Goal: Navigation & Orientation: Find specific page/section

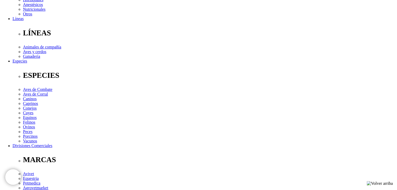
scroll to position [159, 0]
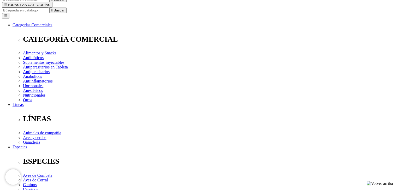
scroll to position [58, 0]
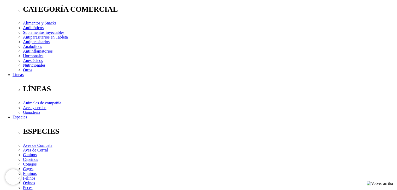
scroll to position [88, 0]
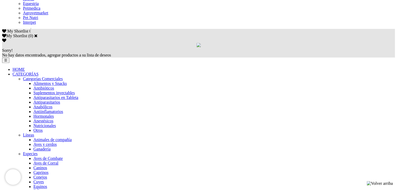
scroll to position [309, 0]
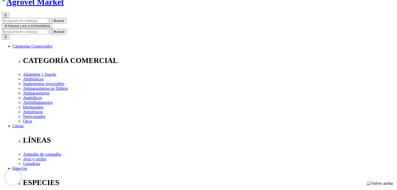
scroll to position [33, 0]
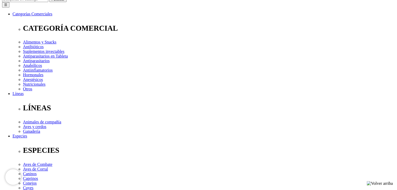
scroll to position [0, 0]
